Goal: Information Seeking & Learning: Get advice/opinions

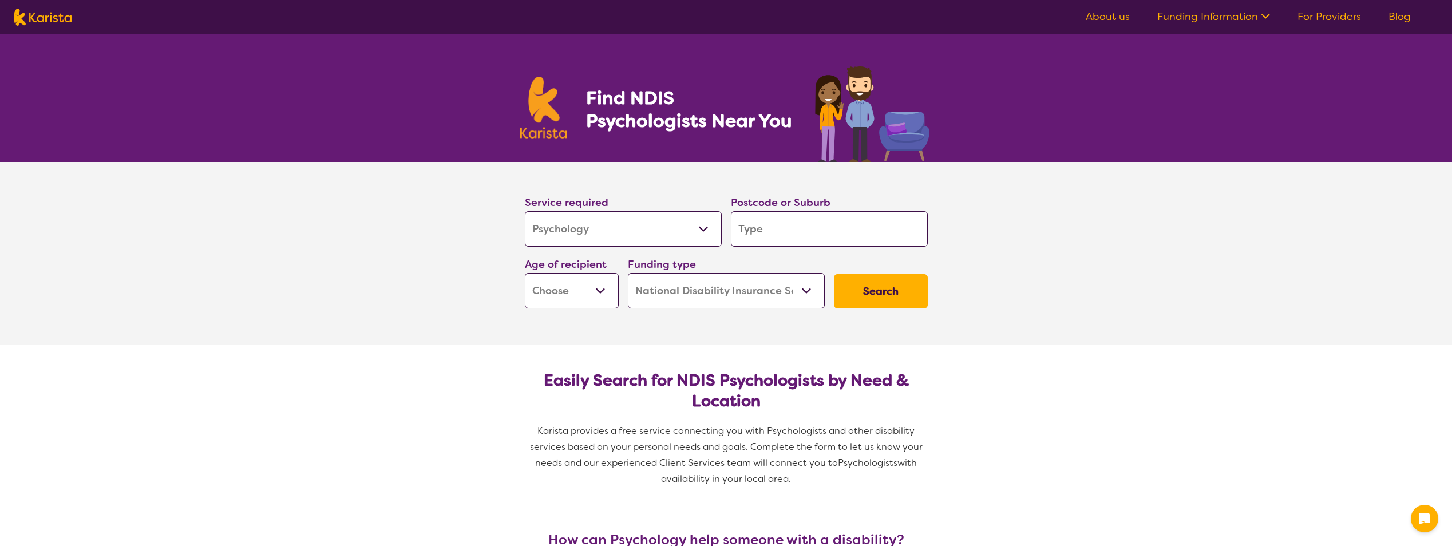
select select "Psychology"
select select "NDIS"
select select "Psychology"
select select "NDIS"
click at [829, 235] on input "search" at bounding box center [829, 228] width 197 height 35
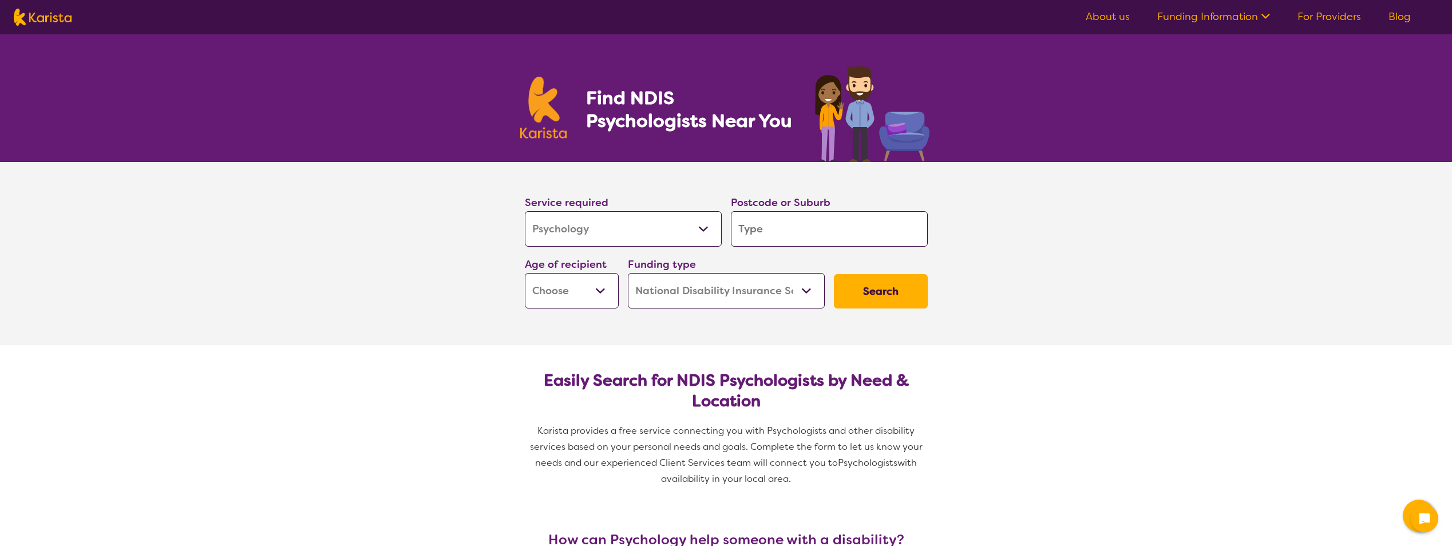
type input "3"
type input "30"
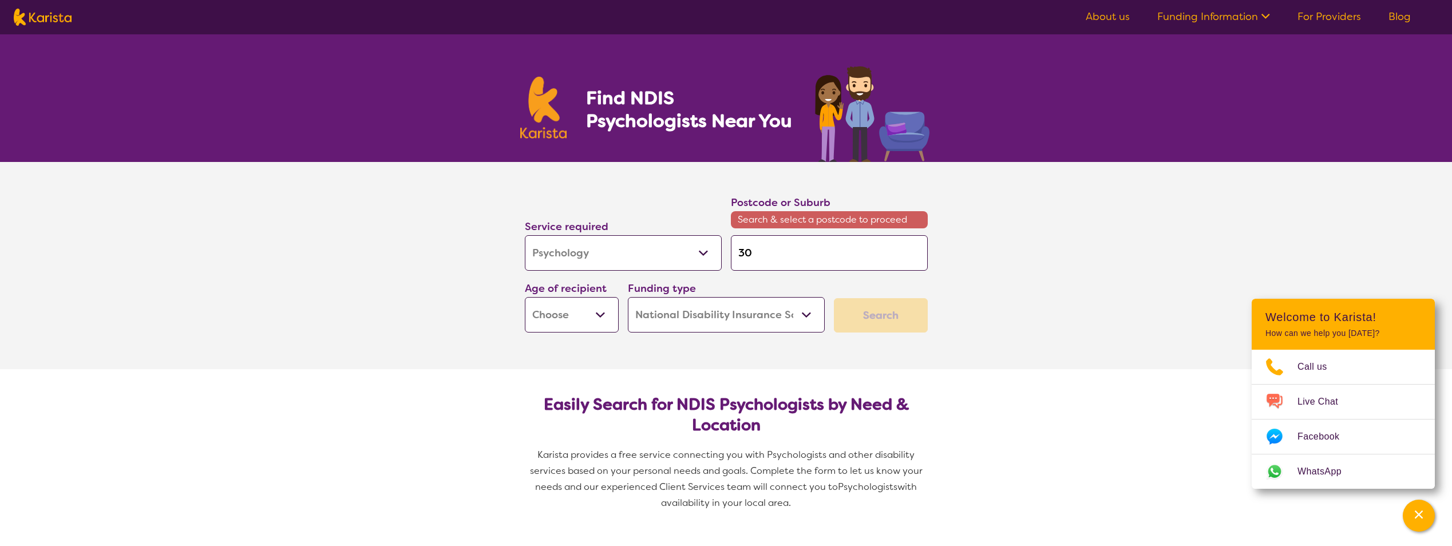
type input "305"
type input "3055"
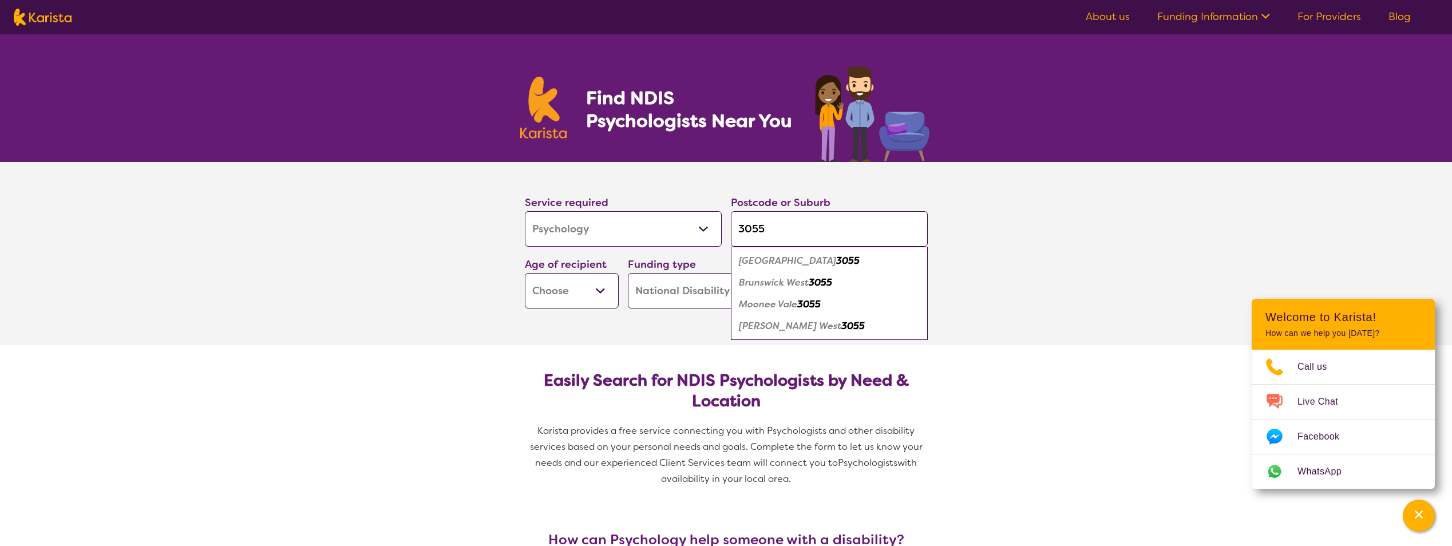
type input "3055"
click at [823, 283] on em "3055" at bounding box center [820, 282] width 23 height 12
click at [604, 293] on select "Early Childhood - 0 to 9 Child - 10 to 11 Adolescent - 12 to 17 Adult - 18 to 6…" at bounding box center [572, 290] width 94 height 35
select select "EC"
click at [525, 273] on select "Early Childhood - 0 to 9 Child - 10 to 11 Adolescent - 12 to 17 Adult - 18 to 6…" at bounding box center [572, 290] width 94 height 35
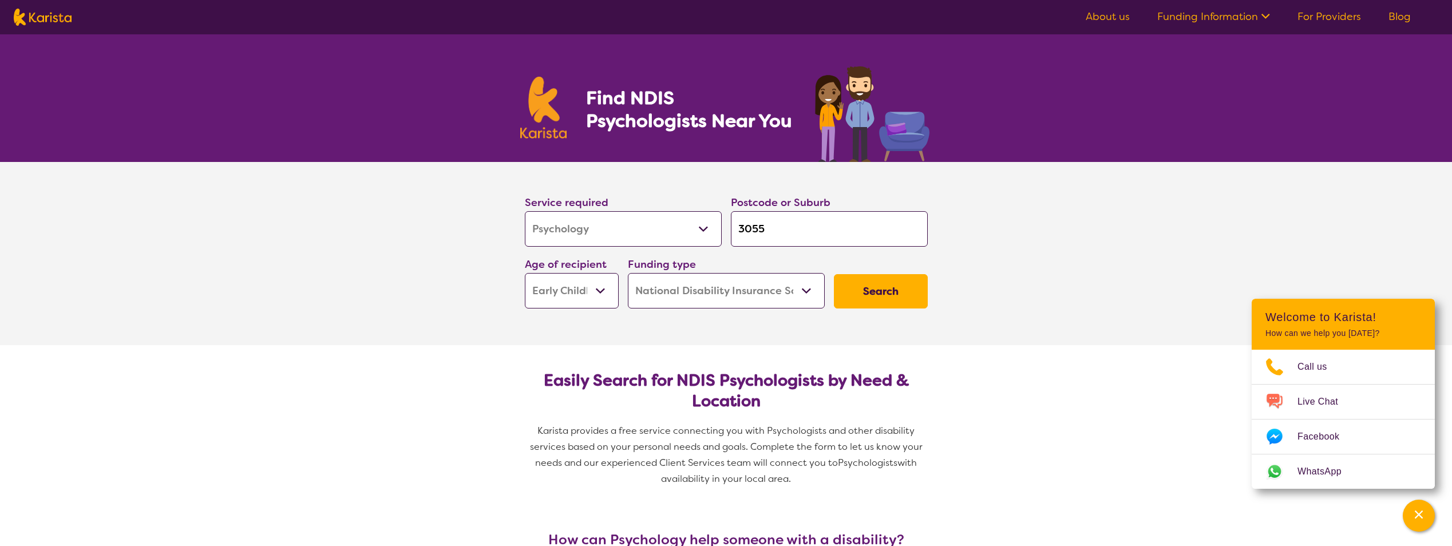
select select "EC"
click at [907, 292] on button "Search" at bounding box center [881, 291] width 94 height 34
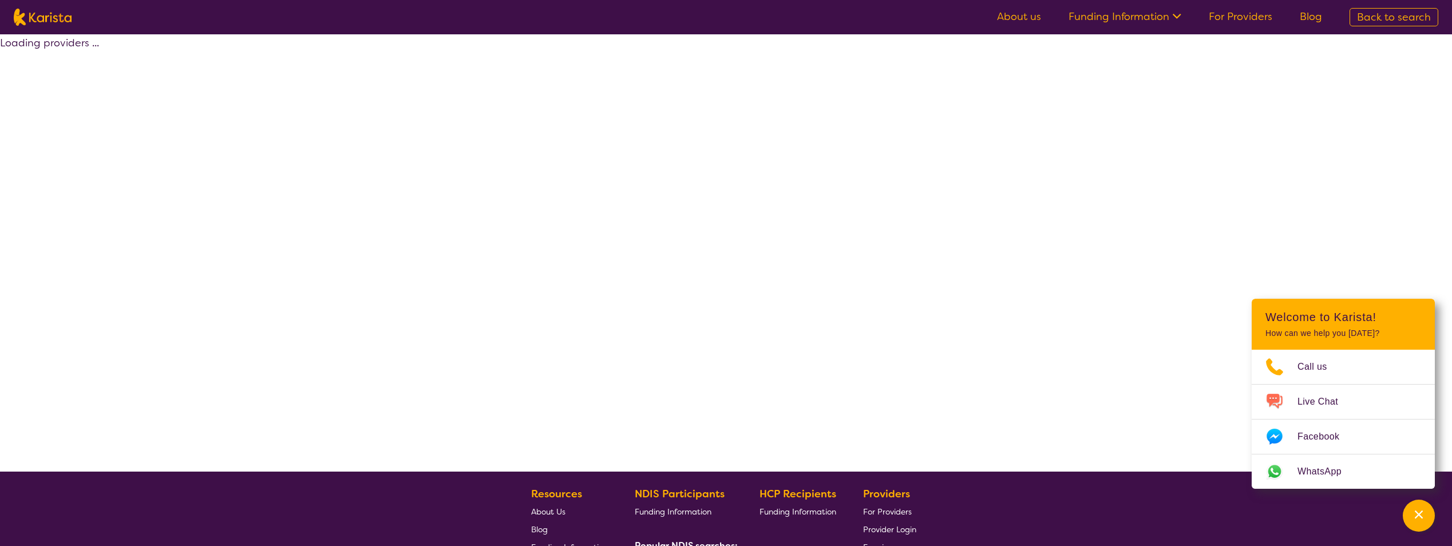
select select "by_score"
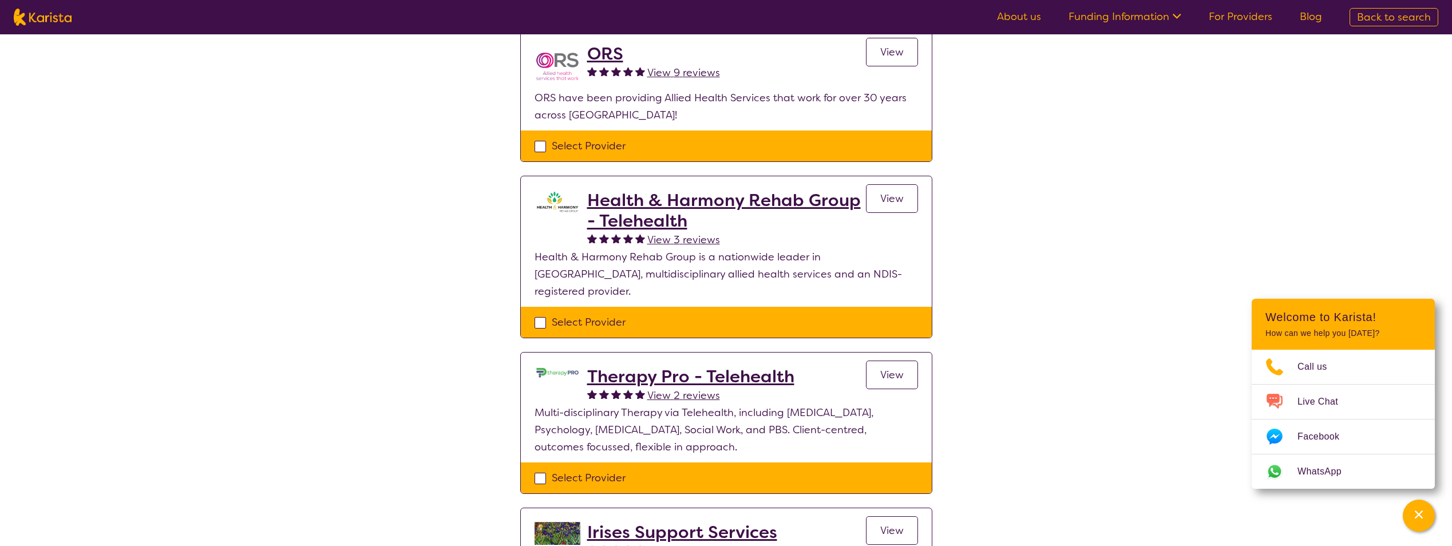
scroll to position [401, 0]
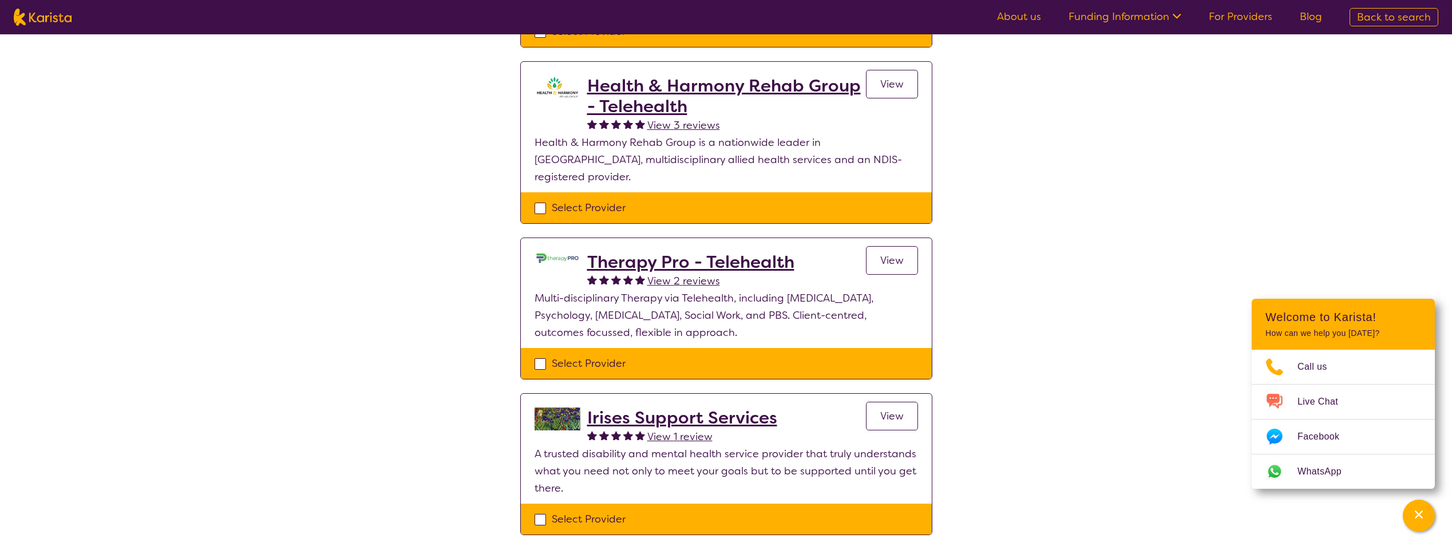
click at [885, 254] on span "View" at bounding box center [891, 261] width 23 height 14
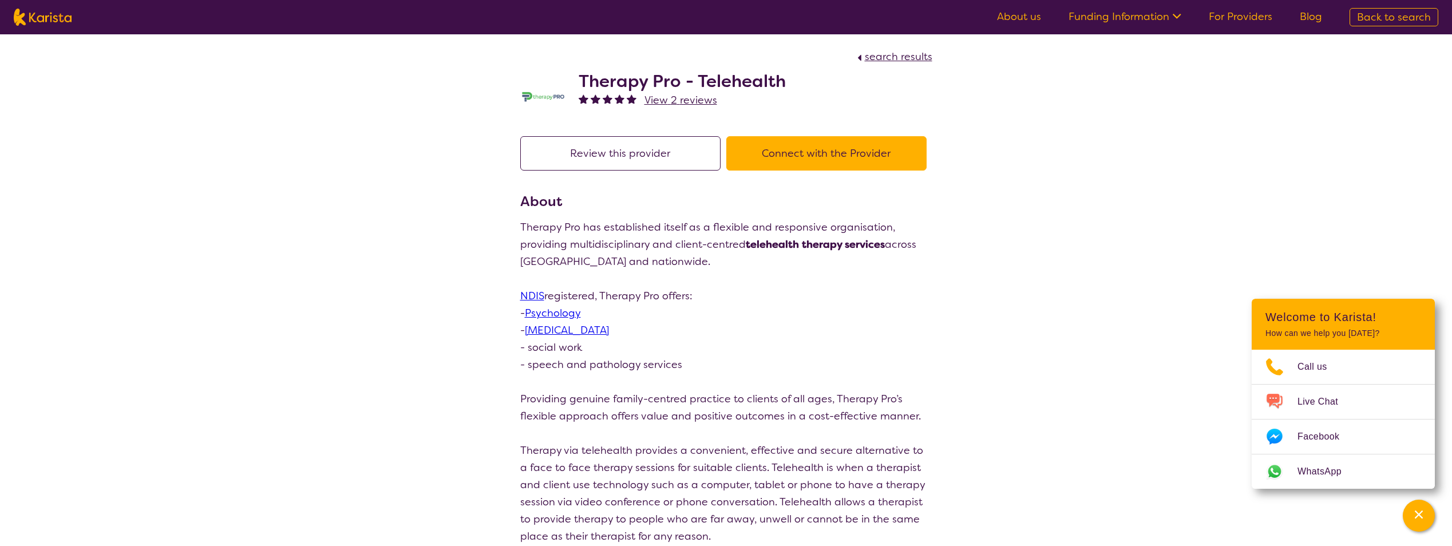
scroll to position [401, 0]
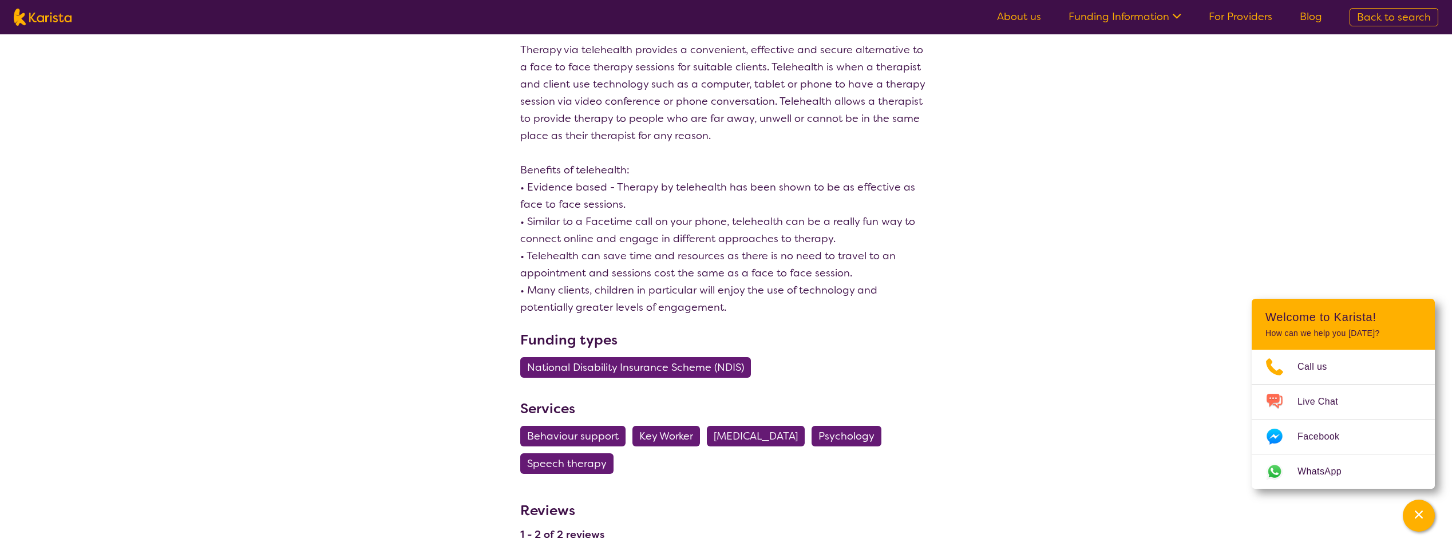
select select "by_score"
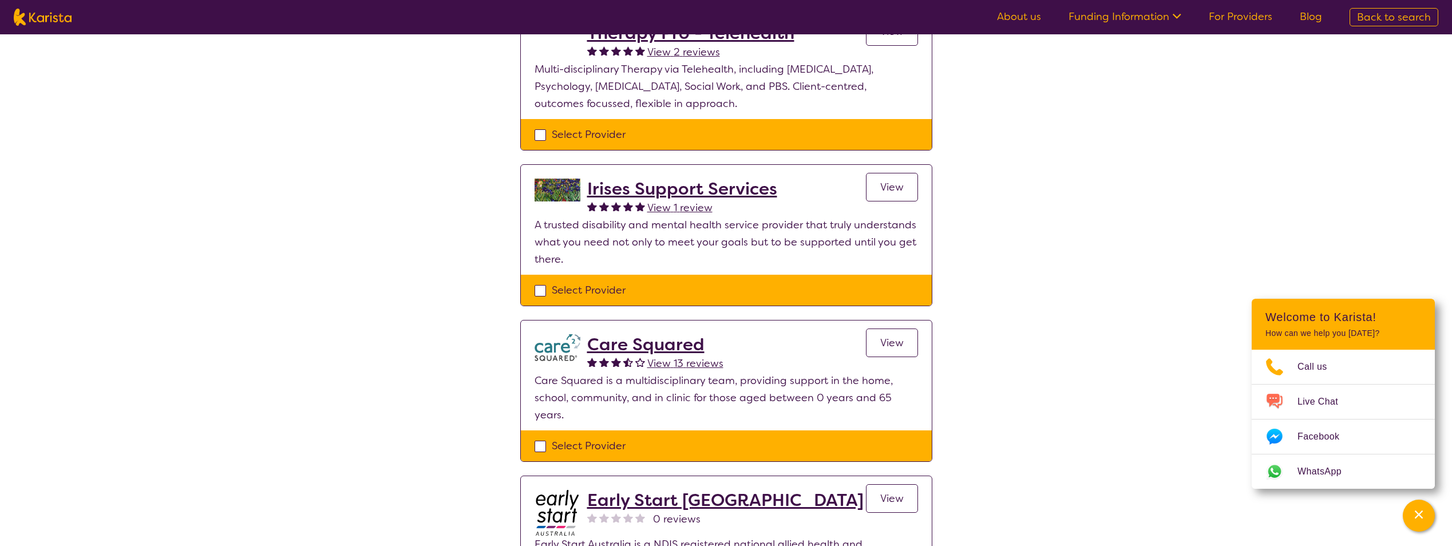
scroll to position [744, 0]
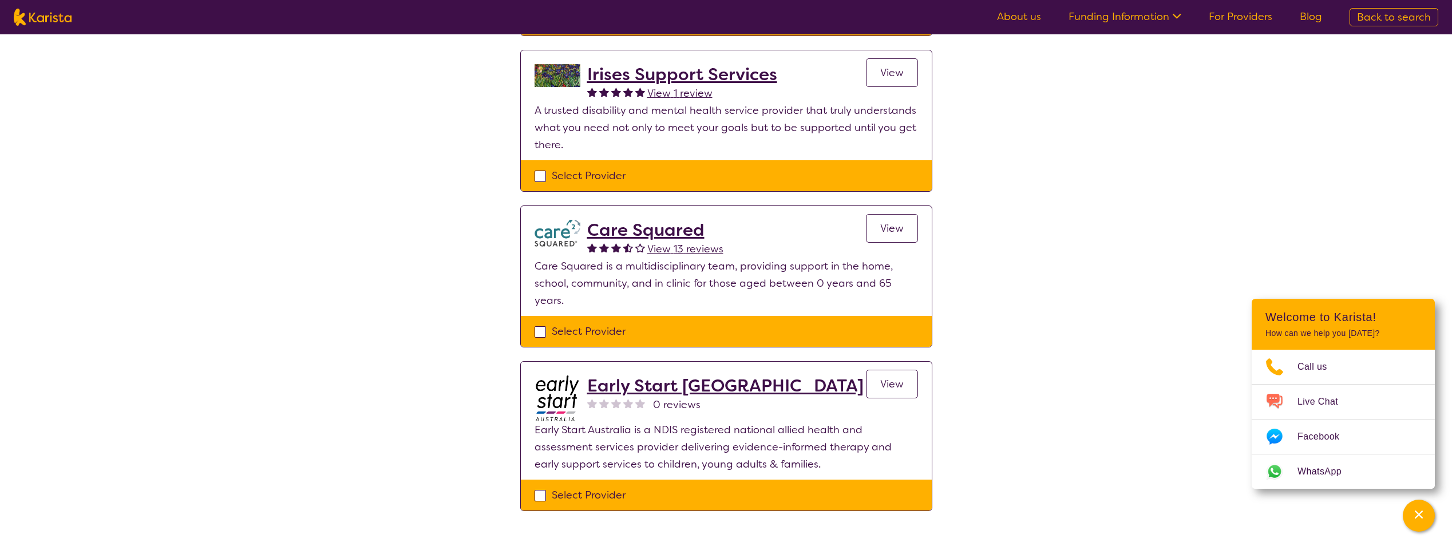
click at [641, 375] on h2 "Early Start [GEOGRAPHIC_DATA]" at bounding box center [725, 385] width 276 height 21
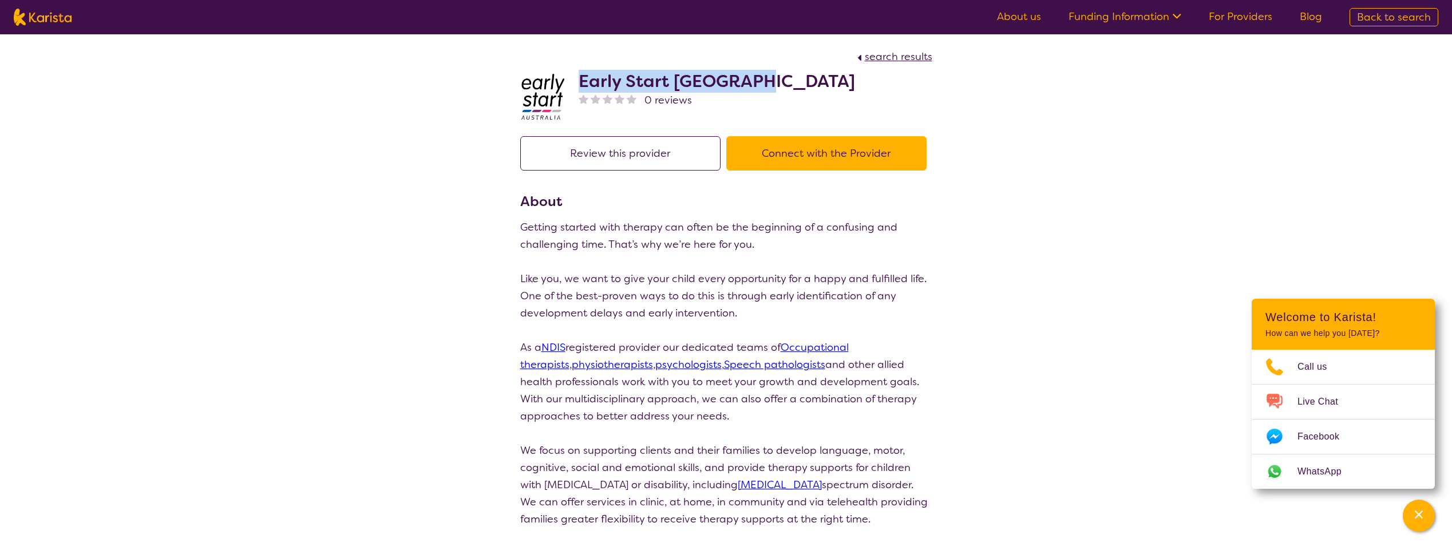
drag, startPoint x: 759, startPoint y: 82, endPoint x: 576, endPoint y: 82, distance: 182.6
click at [576, 82] on div "Early Start Australia 0 reviews" at bounding box center [726, 93] width 412 height 57
copy h2 "Early Start [GEOGRAPHIC_DATA]"
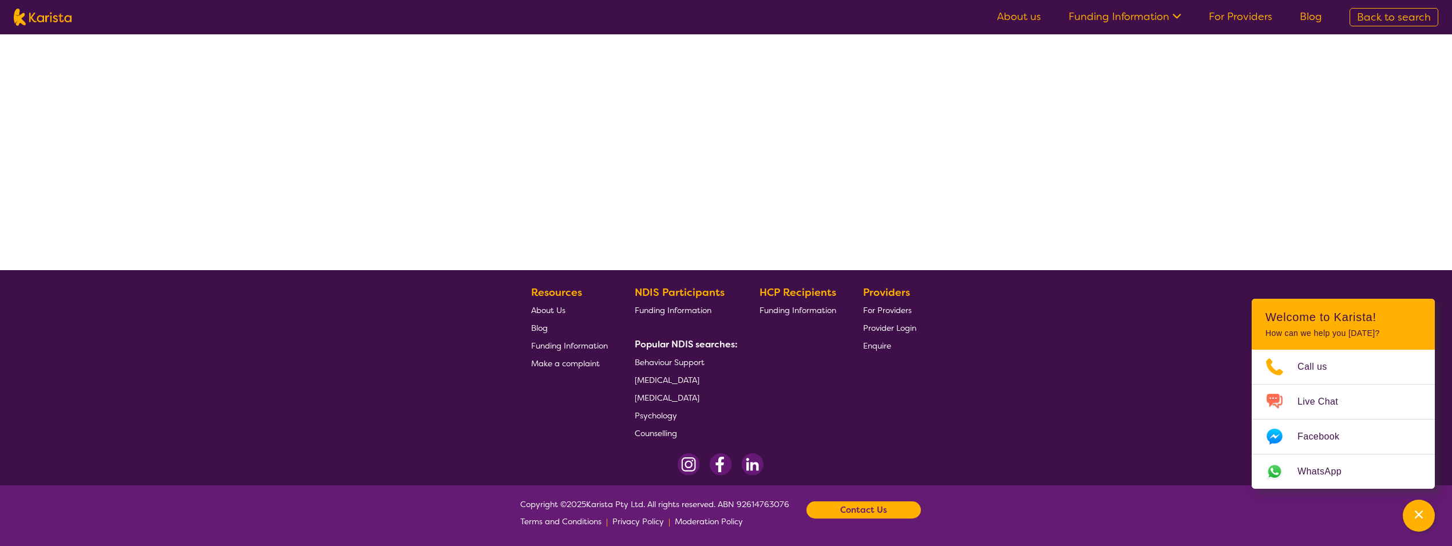
select select "by_score"
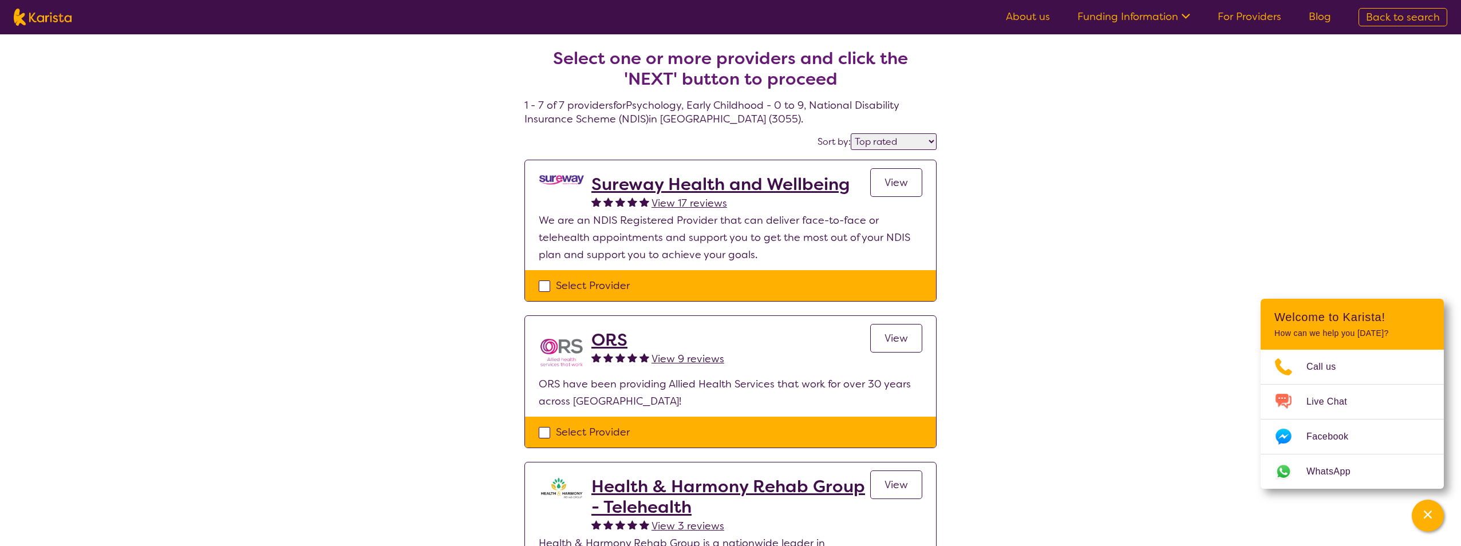
select select "Psychology"
select select "EC"
select select "NDIS"
select select "Psychology"
select select "EC"
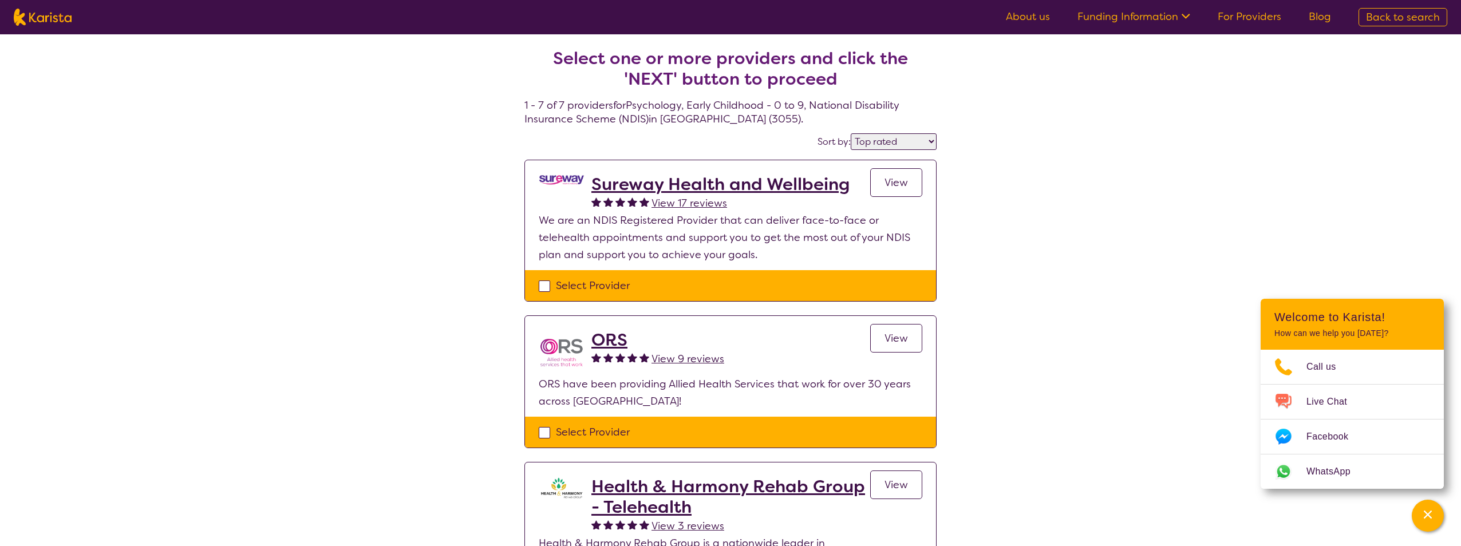
select select "NDIS"
